Goal: Understand site structure: Understand site structure

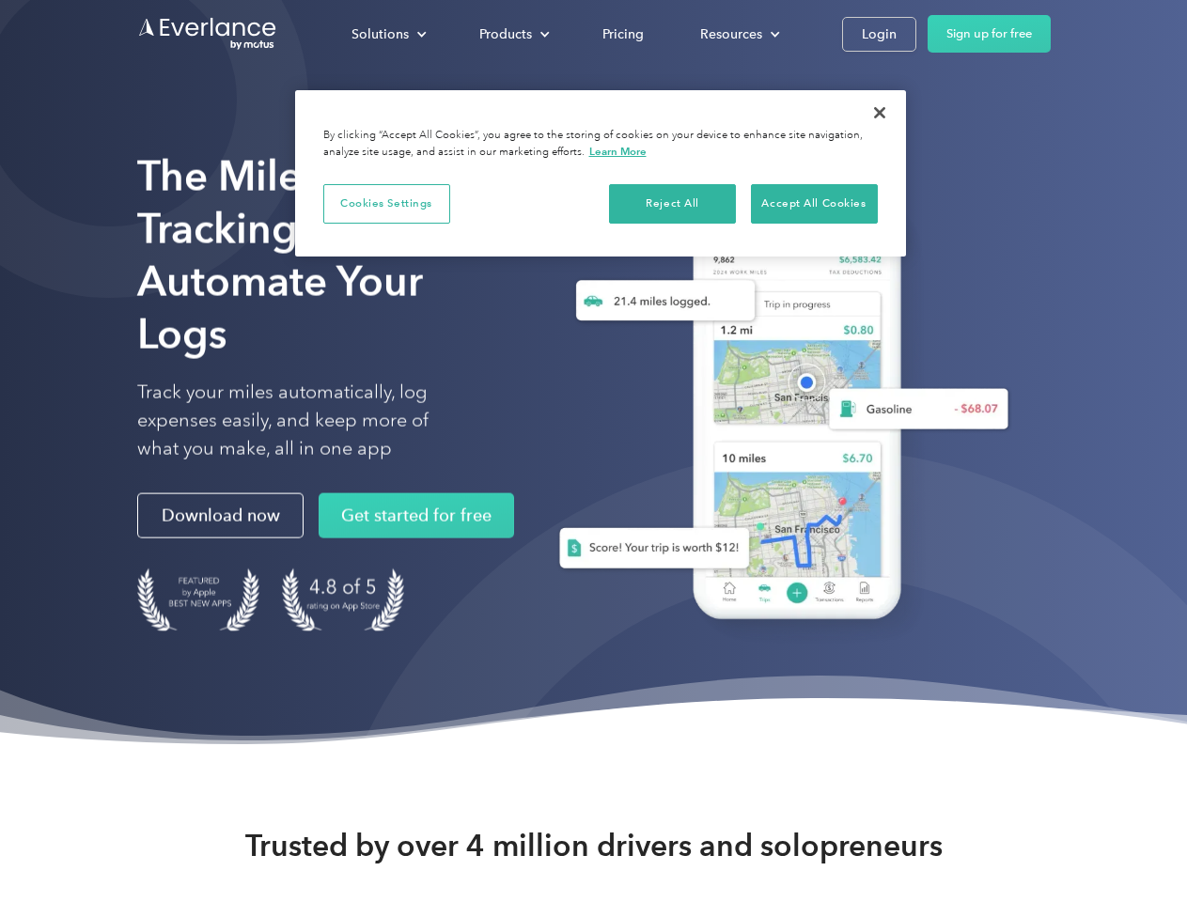
click at [388, 34] on div "Solutions" at bounding box center [379, 34] width 57 height 23
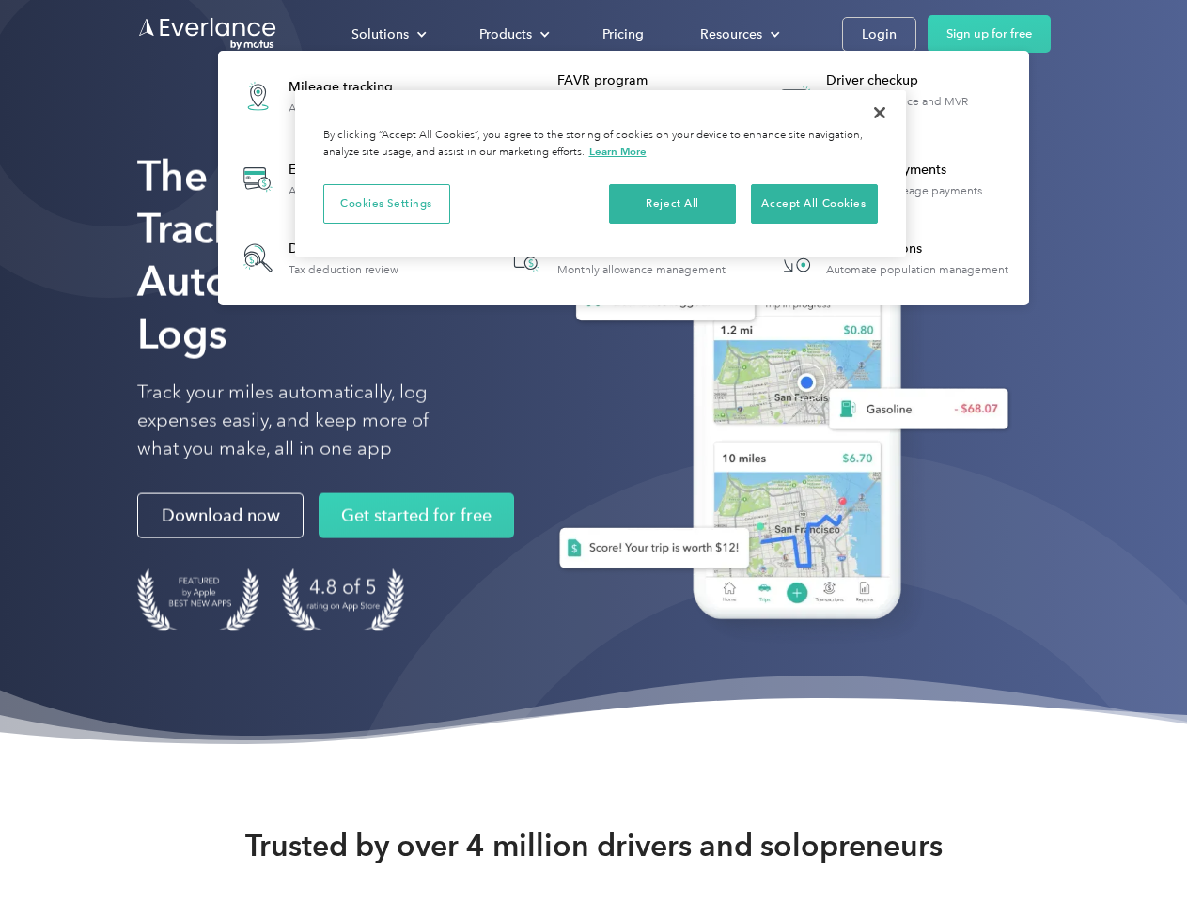
click at [512, 34] on div "Products" at bounding box center [505, 34] width 53 height 23
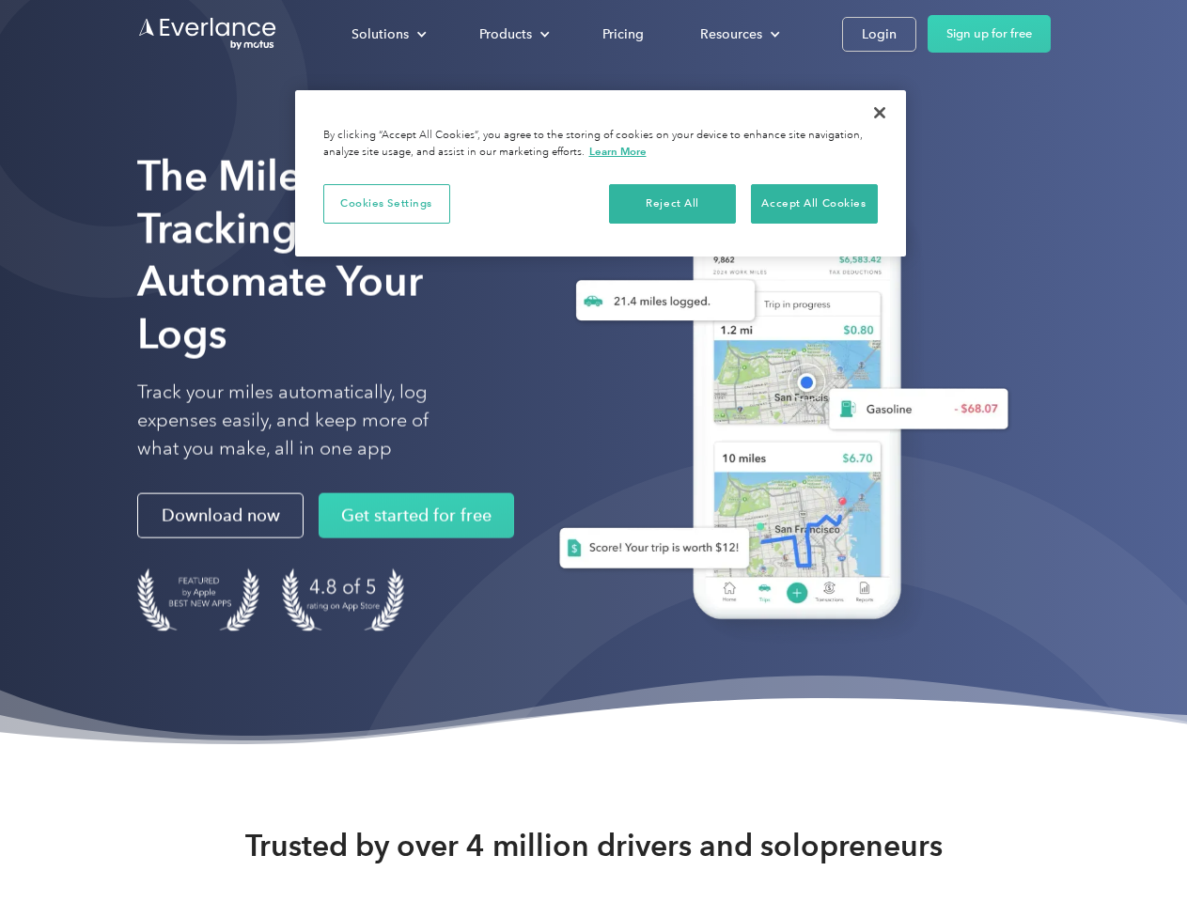
click at [738, 34] on div "Resources" at bounding box center [731, 34] width 62 height 23
click at [386, 203] on button "Cookies Settings" at bounding box center [386, 203] width 127 height 39
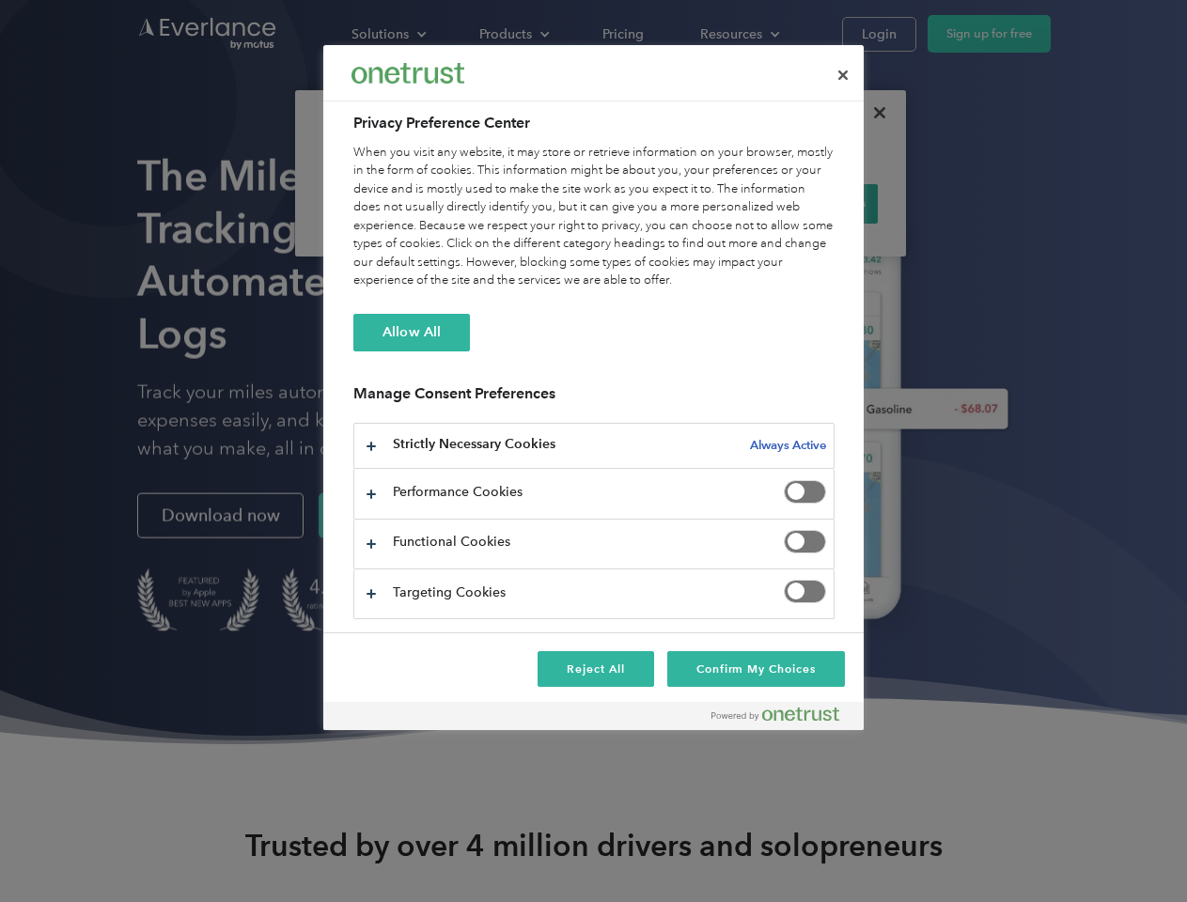
click at [673, 203] on div "When you visit any website, it may store or retrieve information on your browse…" at bounding box center [593, 217] width 481 height 147
click at [814, 203] on div "When you visit any website, it may store or retrieve information on your browse…" at bounding box center [593, 217] width 481 height 147
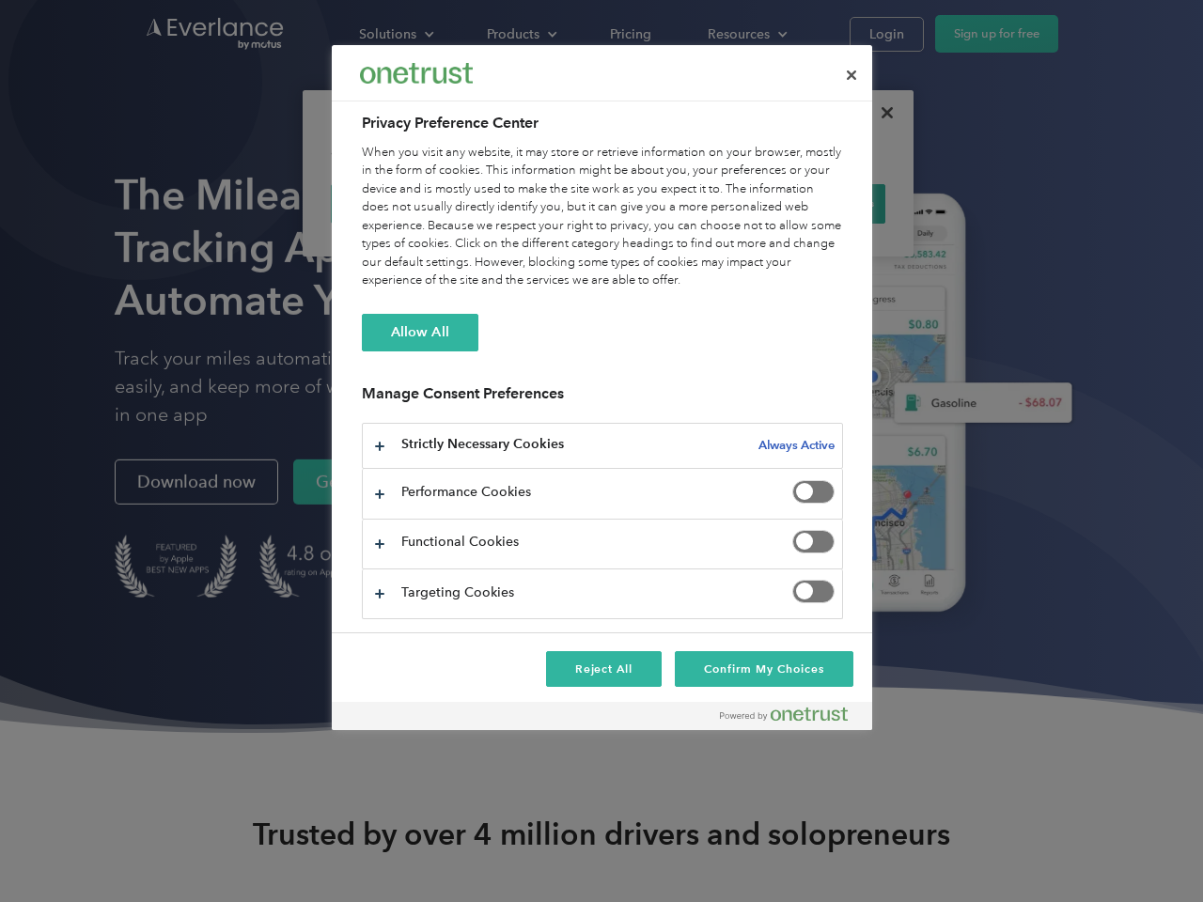
click at [879, 113] on div at bounding box center [601, 451] width 1203 height 902
